Goal: Check status

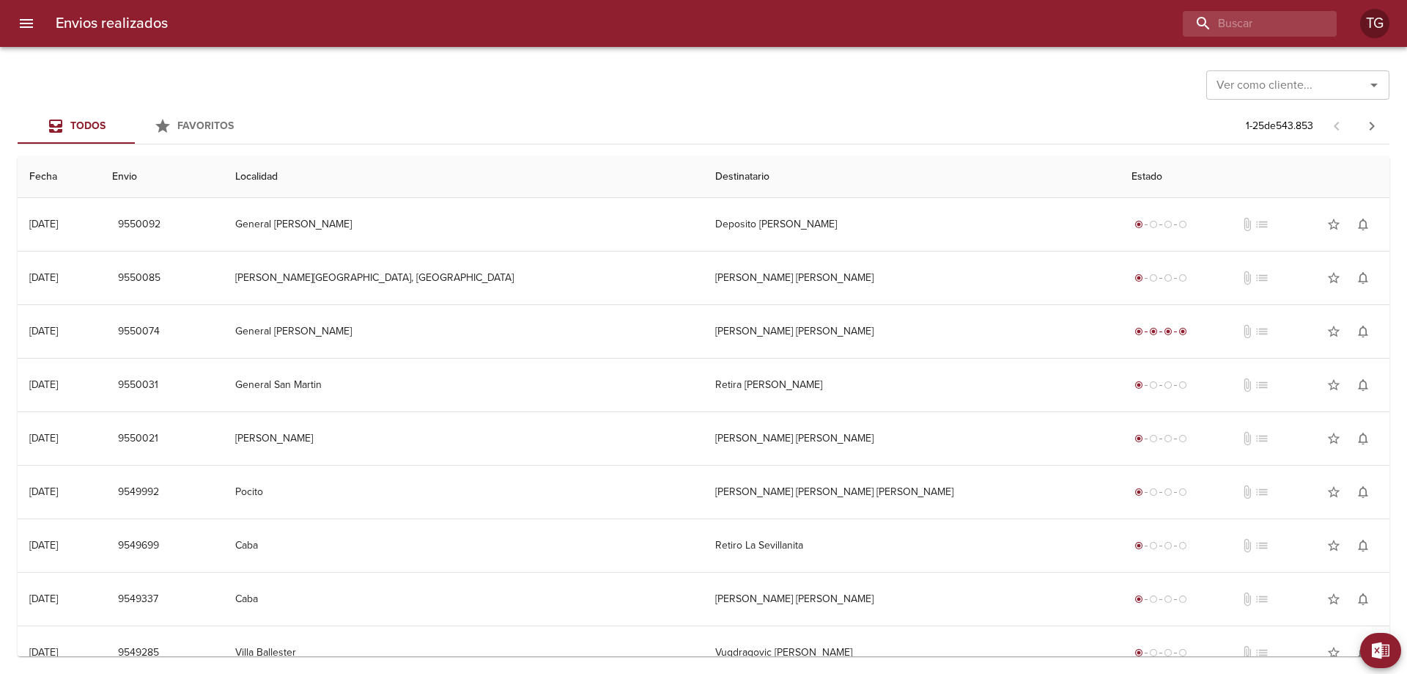
click at [1215, 10] on div "Envios realizados TG" at bounding box center [703, 23] width 1407 height 47
drag, startPoint x: 1222, startPoint y: 25, endPoint x: 1113, endPoint y: 92, distance: 128.4
click at [1218, 29] on input "buscar" at bounding box center [1218, 24] width 188 height 26
paste input "9382689"
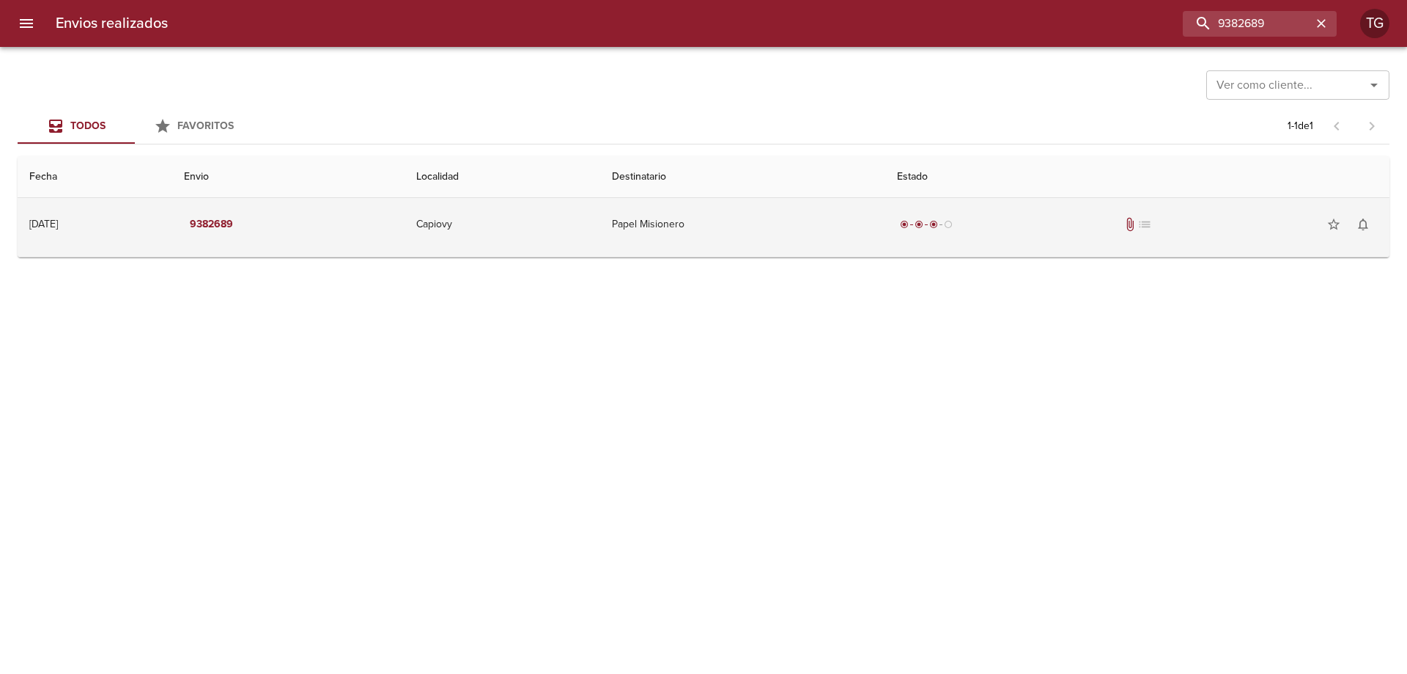
click at [726, 212] on td "Papel Misionero" at bounding box center [742, 224] width 285 height 53
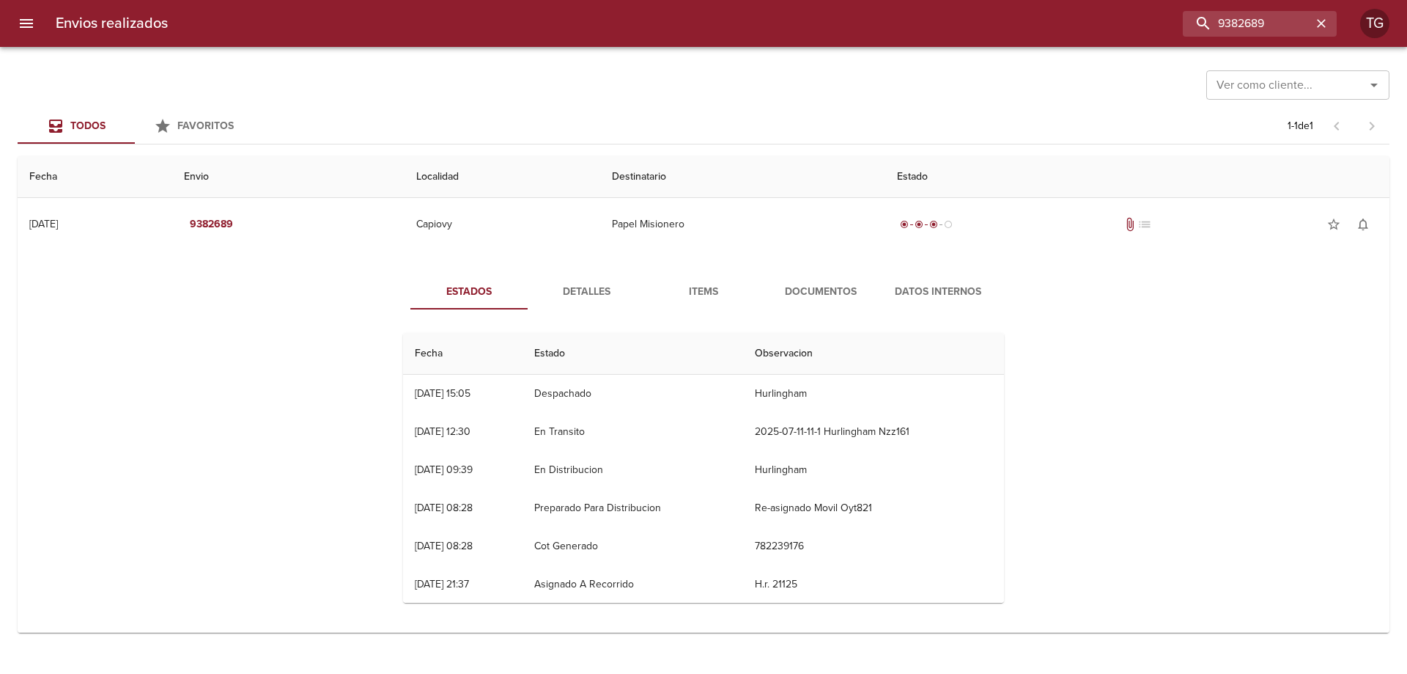
click at [806, 284] on span "Documentos" at bounding box center [821, 292] width 100 height 18
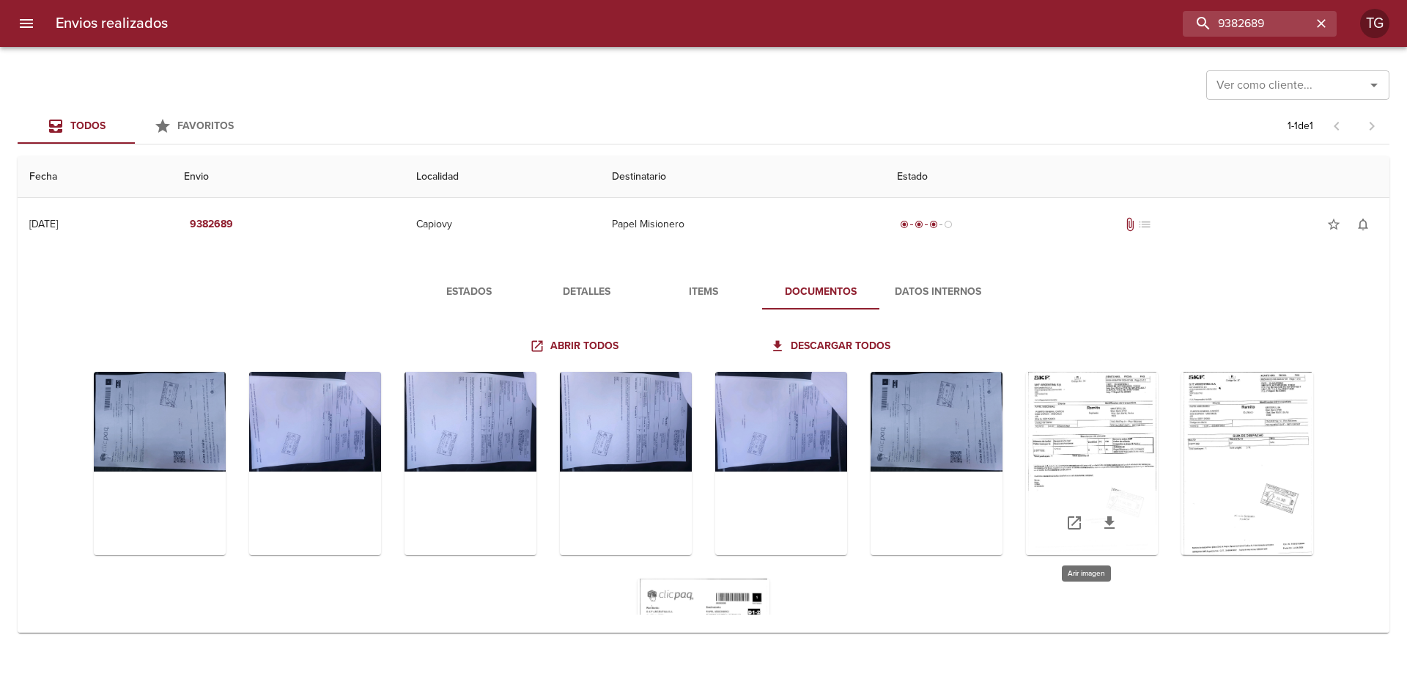
click at [1117, 446] on div "Tabla de envíos del cliente" at bounding box center [1092, 463] width 132 height 183
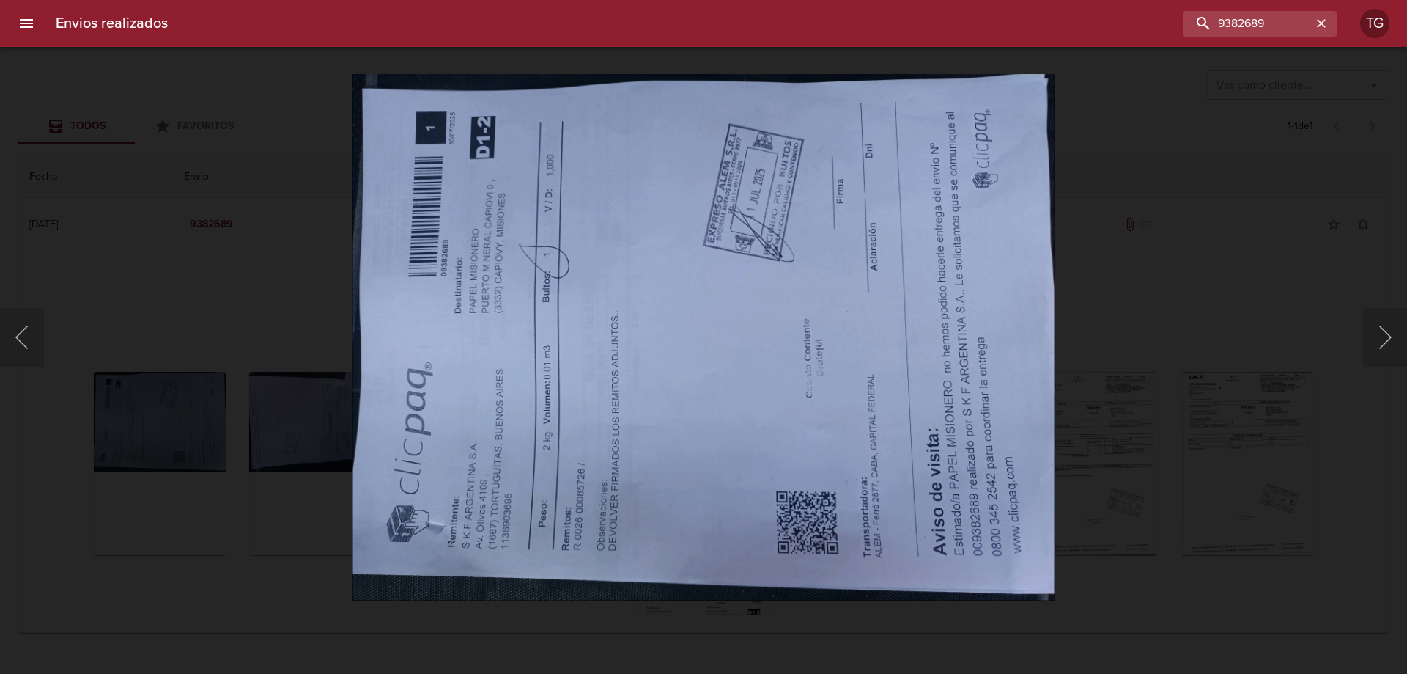
click at [1096, 408] on div "Lightbox" at bounding box center [703, 337] width 1407 height 674
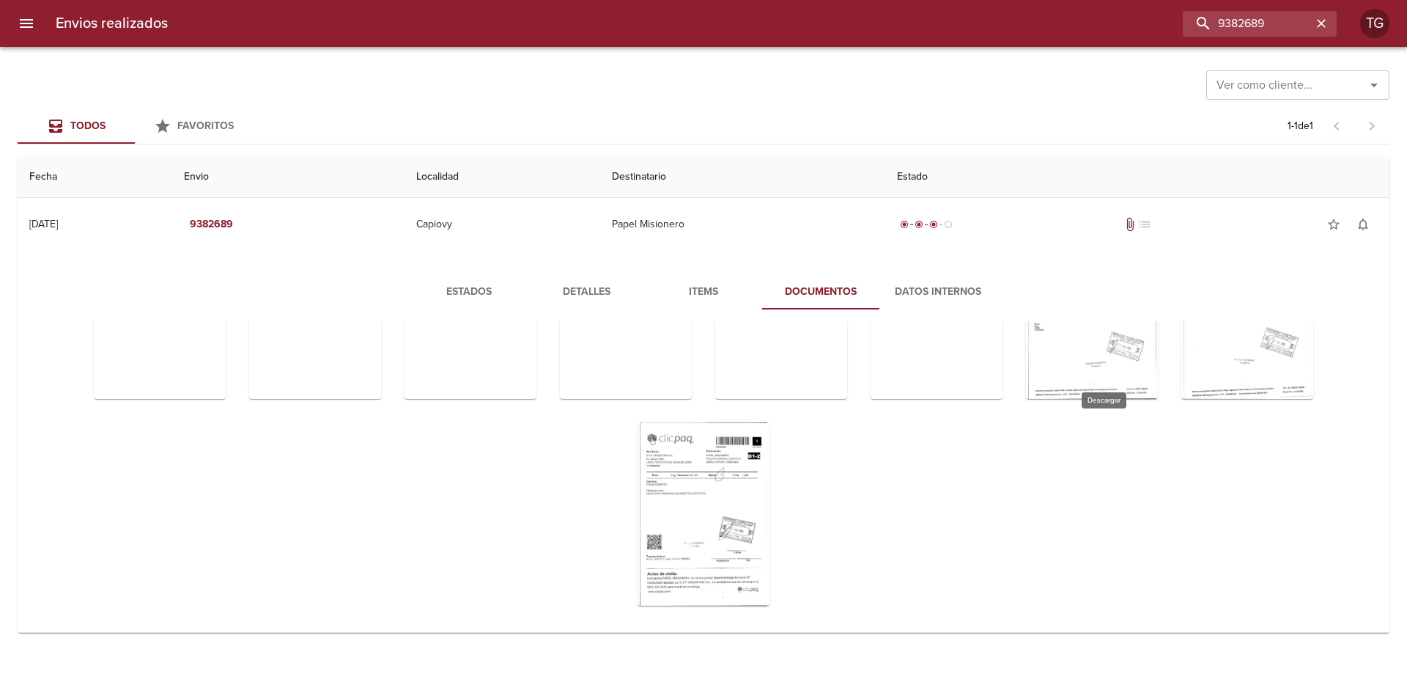
scroll to position [159, 0]
click at [661, 487] on div "Tabla de envíos del cliente" at bounding box center [704, 510] width 132 height 183
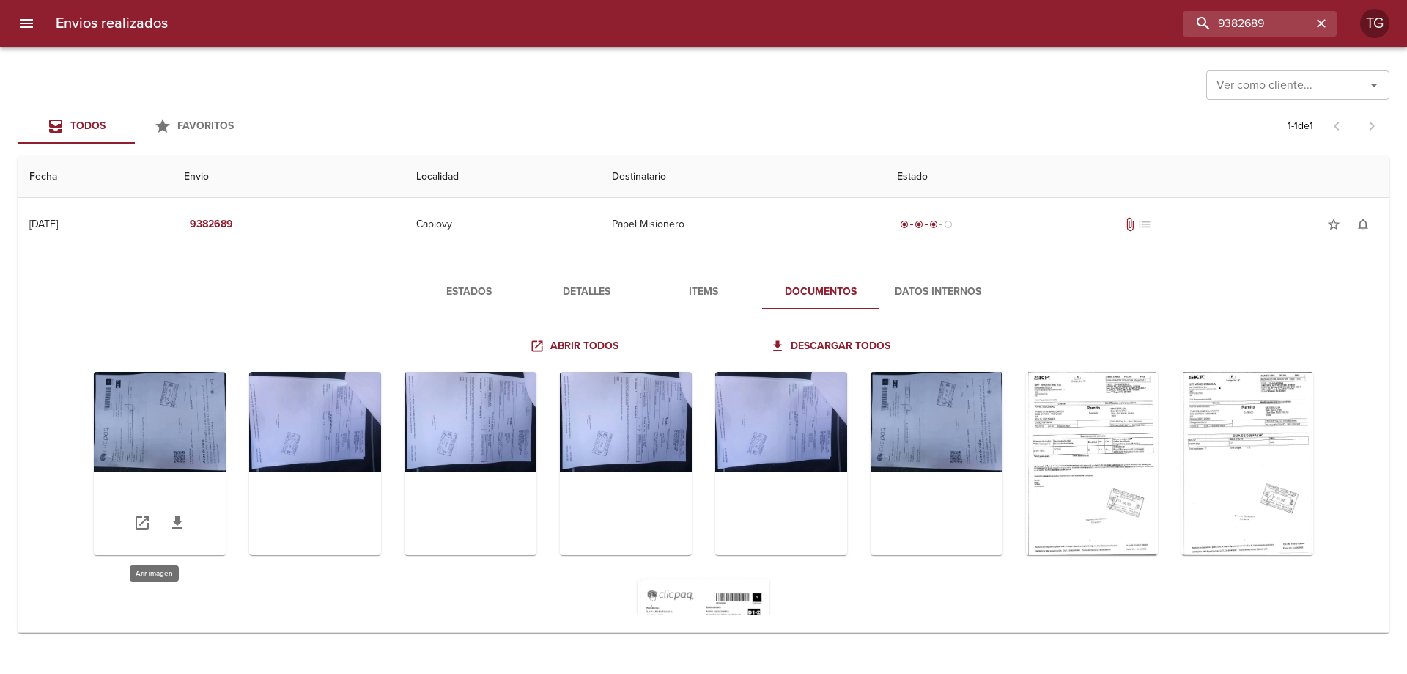
click at [166, 398] on div "Tabla de envíos del cliente" at bounding box center [160, 463] width 132 height 183
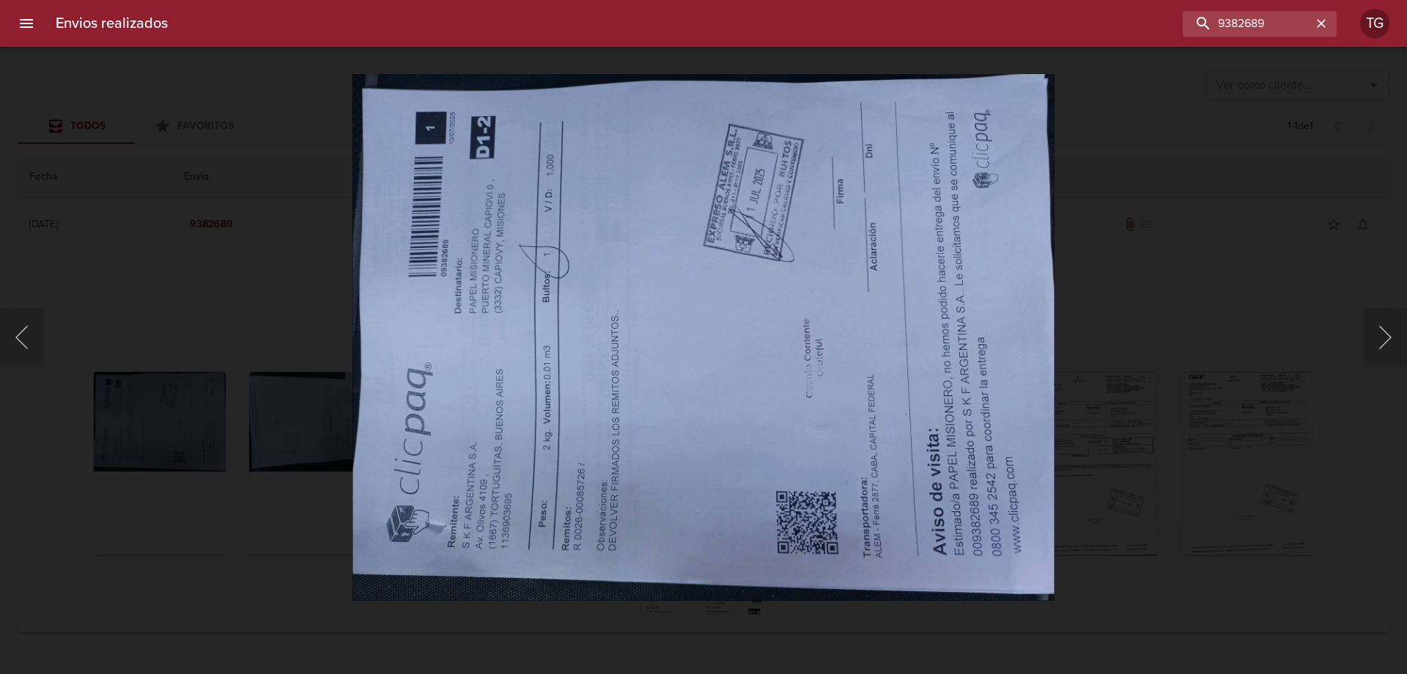
drag, startPoint x: 1089, startPoint y: 396, endPoint x: 1088, endPoint y: 416, distance: 20.6
click at [1095, 394] on div "Lightbox" at bounding box center [703, 337] width 1407 height 674
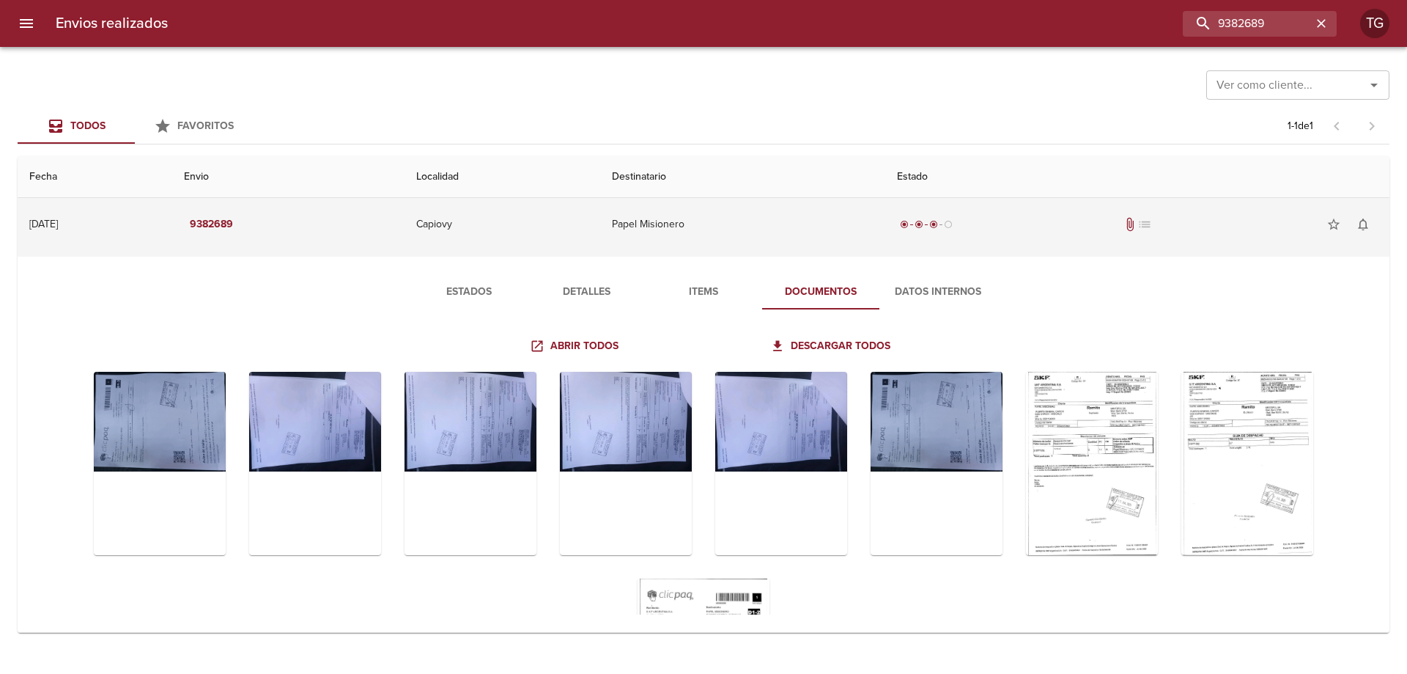
click at [773, 214] on td "Papel Misionero" at bounding box center [742, 224] width 285 height 53
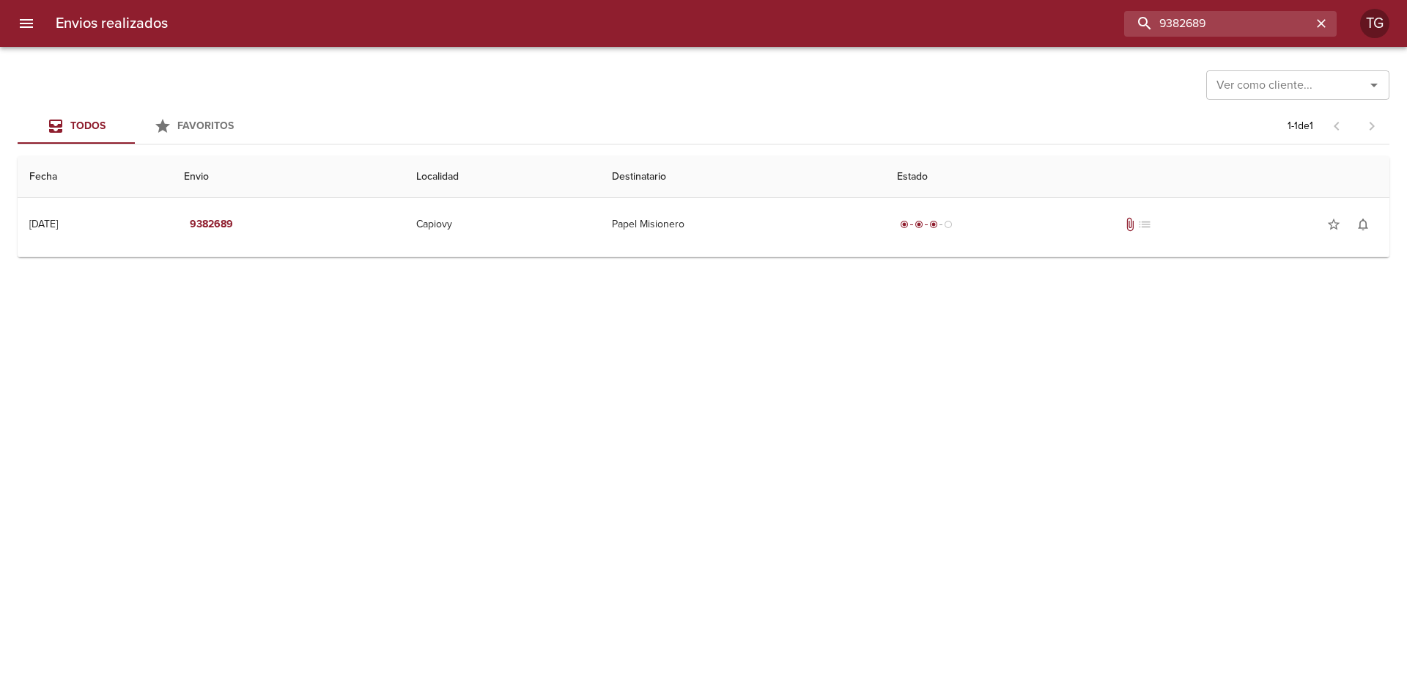
drag, startPoint x: 1289, startPoint y: 23, endPoint x: 1074, endPoint y: 14, distance: 215.0
click at [1074, 14] on div "9382689" at bounding box center [758, 24] width 1157 height 26
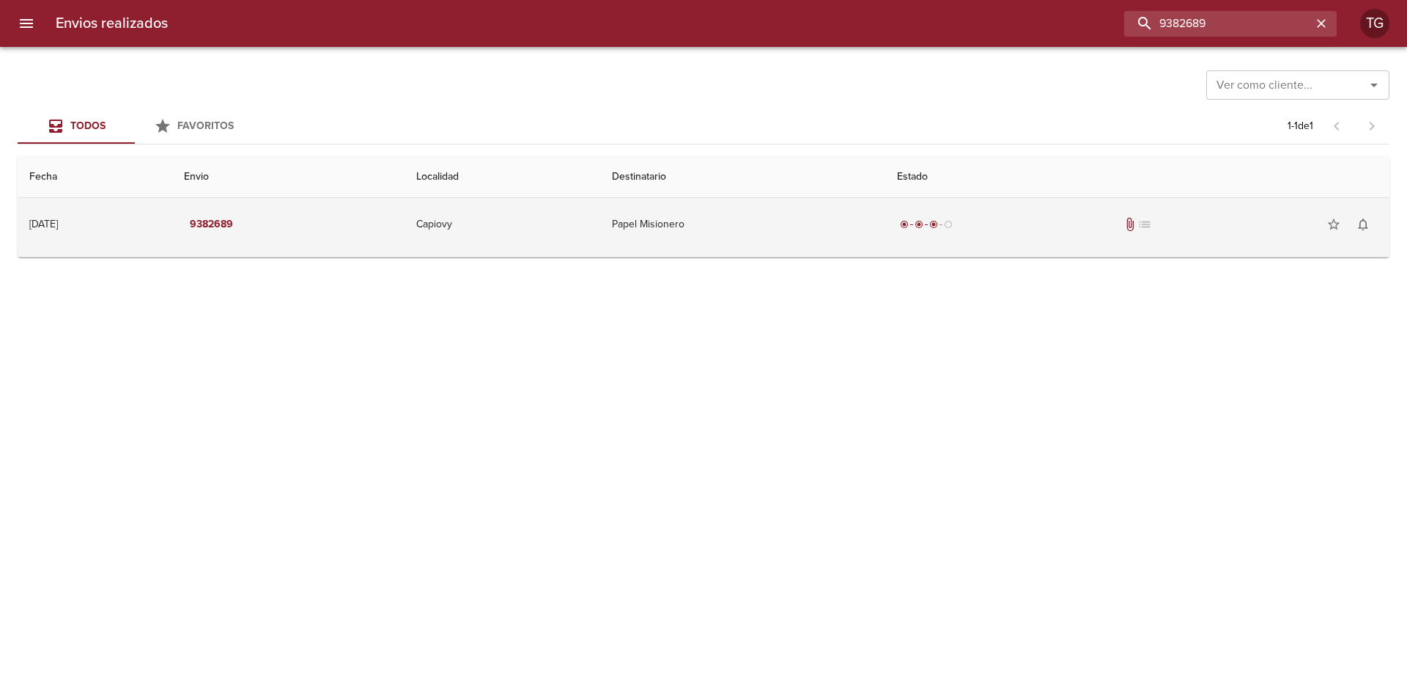
paste input "409182"
type input "9409182"
click at [985, 235] on div "radio_button_checked radio_button_checked radio_button_checked radio_button_unc…" at bounding box center [1137, 224] width 483 height 29
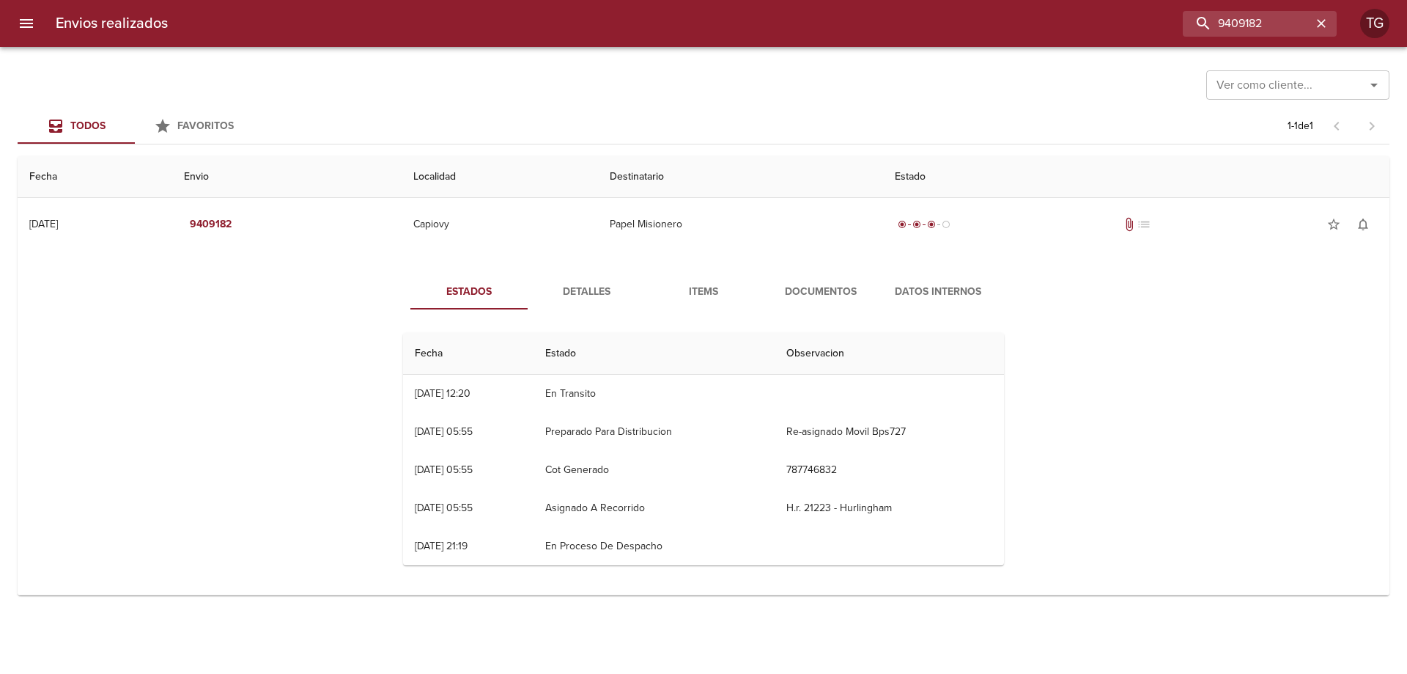
click at [825, 286] on span "Documentos" at bounding box center [821, 292] width 100 height 18
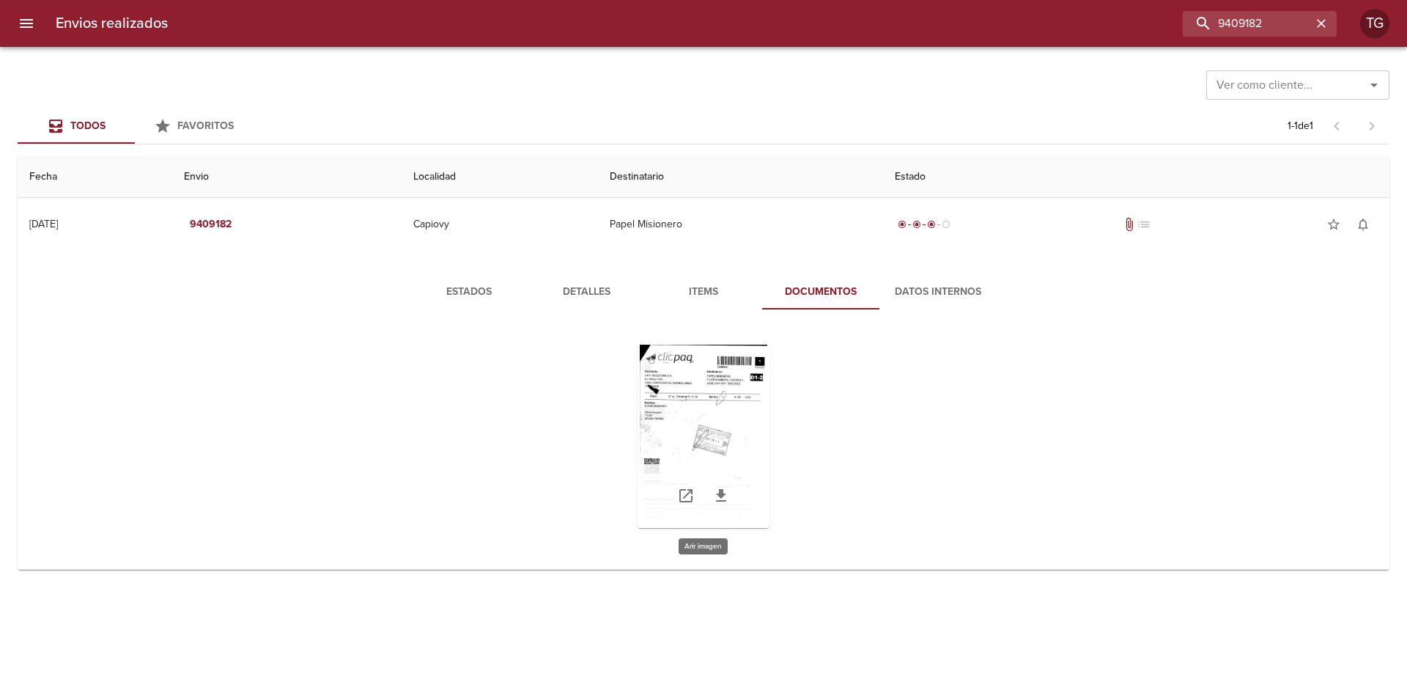
click at [722, 402] on div "Tabla de envíos del cliente" at bounding box center [704, 436] width 132 height 183
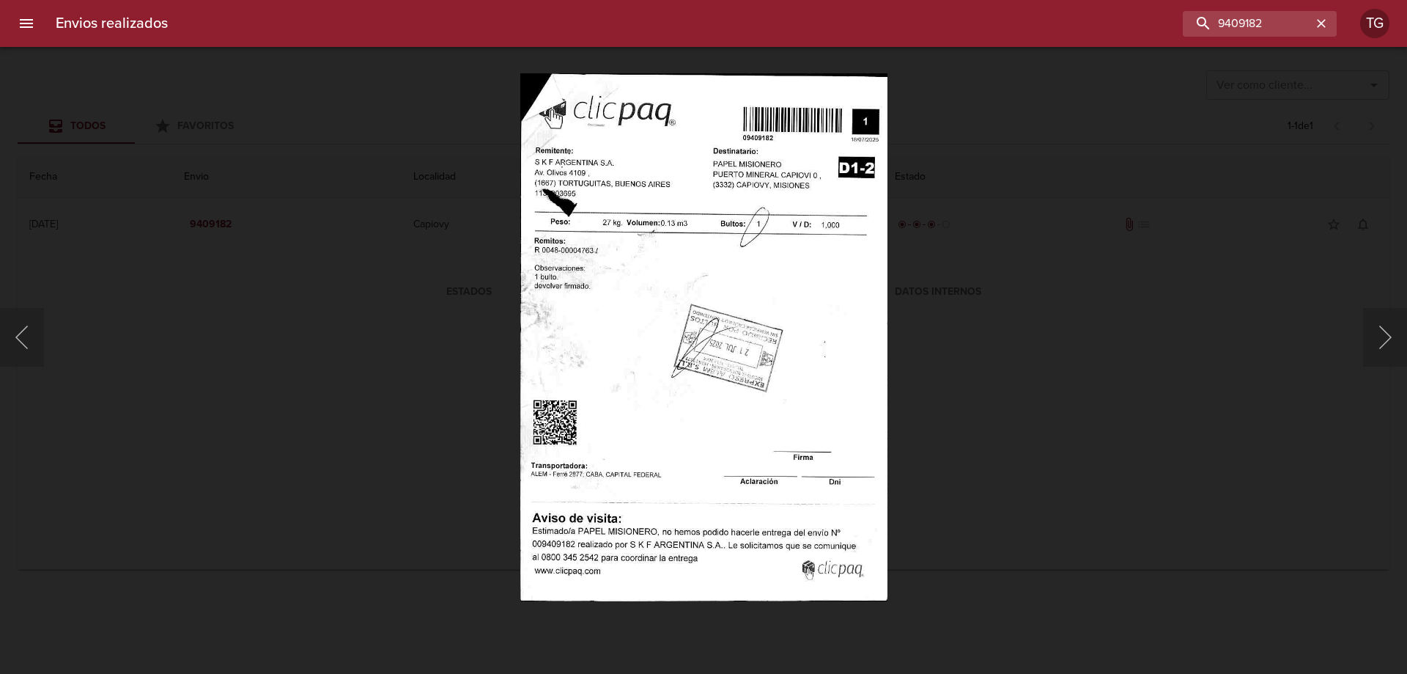
drag, startPoint x: 1048, startPoint y: 283, endPoint x: 1039, endPoint y: 280, distance: 9.3
click at [1042, 281] on div "Lightbox" at bounding box center [703, 337] width 1407 height 674
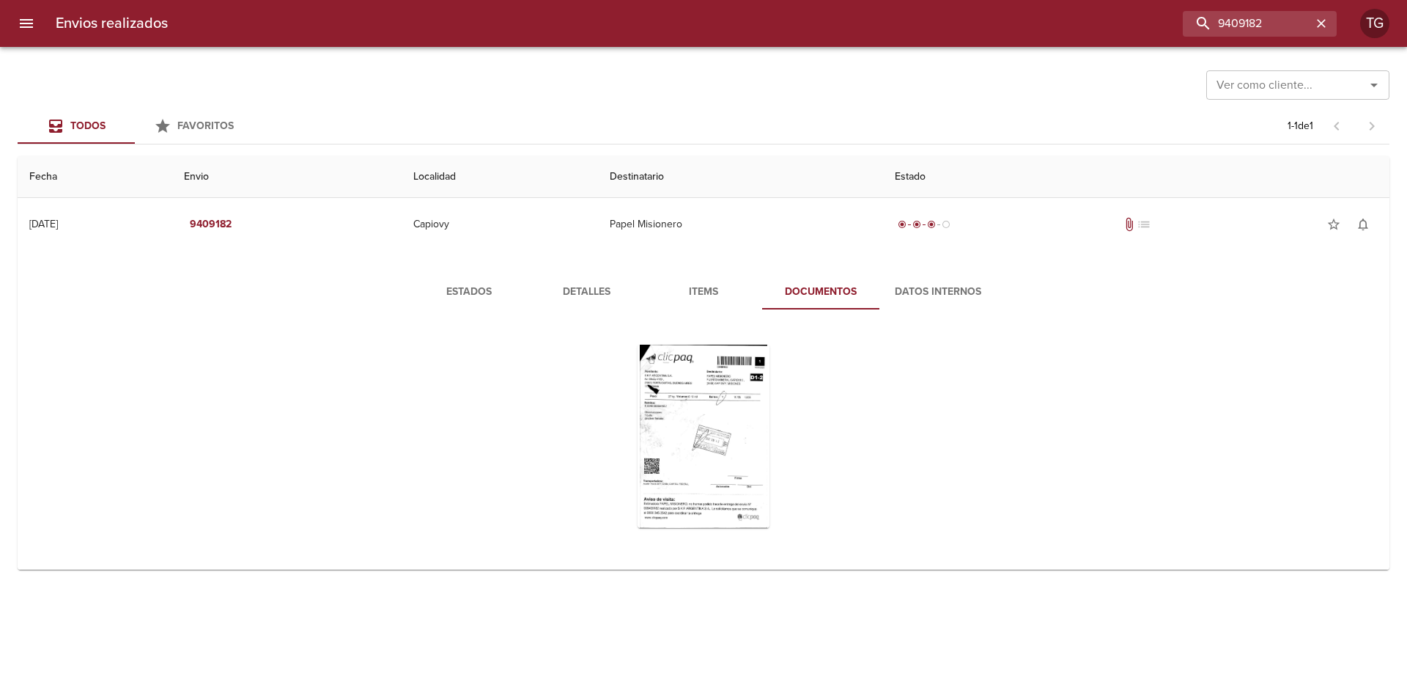
click at [1072, 330] on div "Estados Detalles Items Documentos Datos Internos" at bounding box center [703, 413] width 1349 height 312
